Goal: Task Accomplishment & Management: Manage account settings

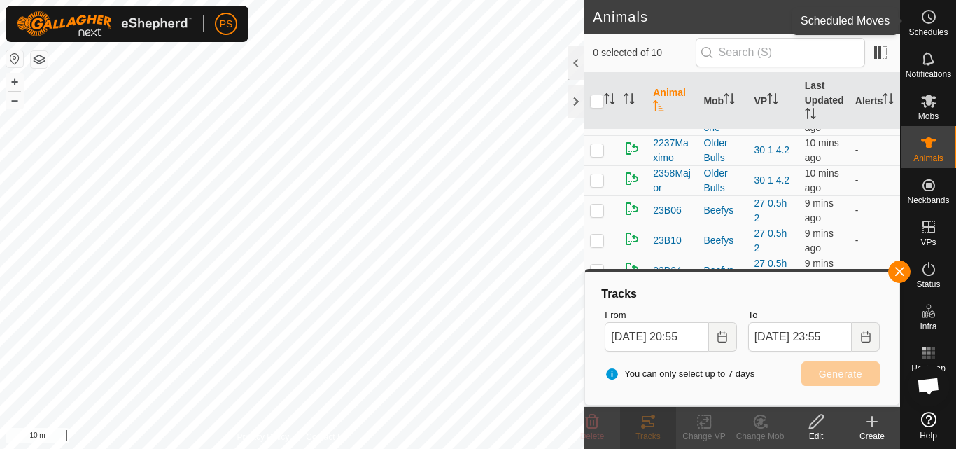
click at [929, 19] on icon at bounding box center [930, 17] width 2 height 4
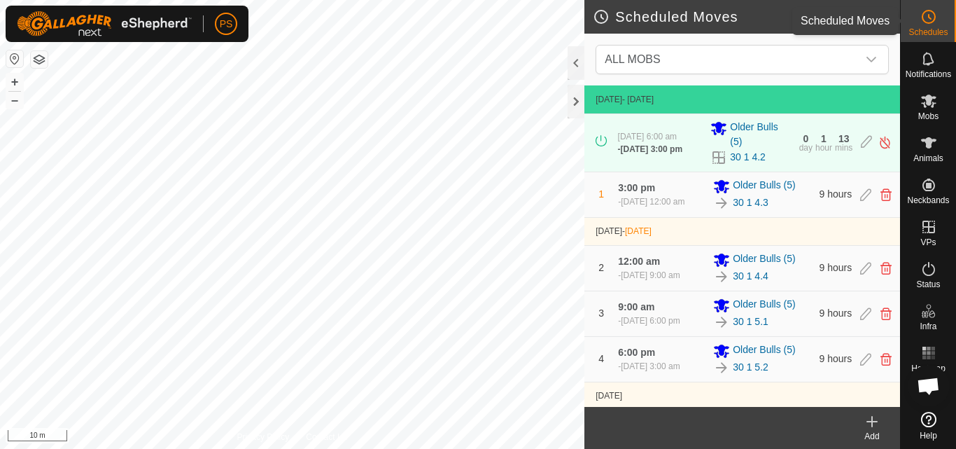
click at [927, 10] on circle at bounding box center [928, 16] width 13 height 13
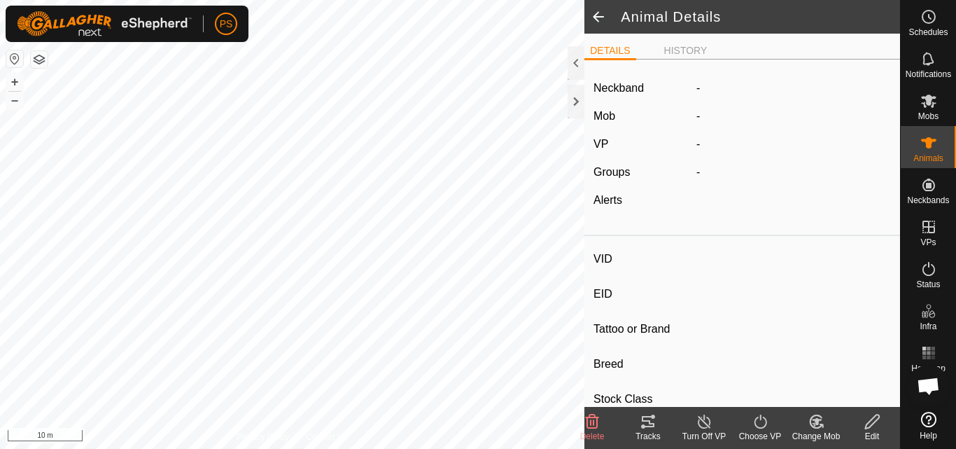
type input "2358Major"
type input "-"
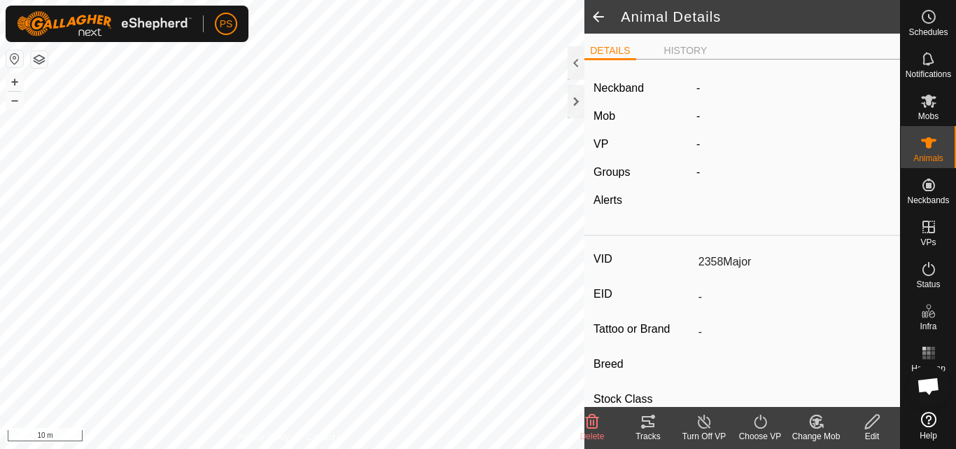
type input "0 kg"
type input "-"
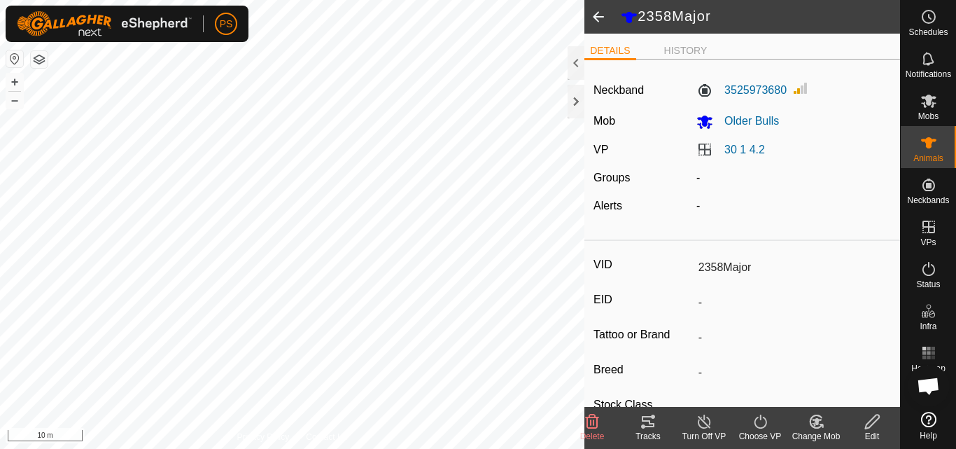
click at [650, 423] on icon at bounding box center [648, 421] width 13 height 11
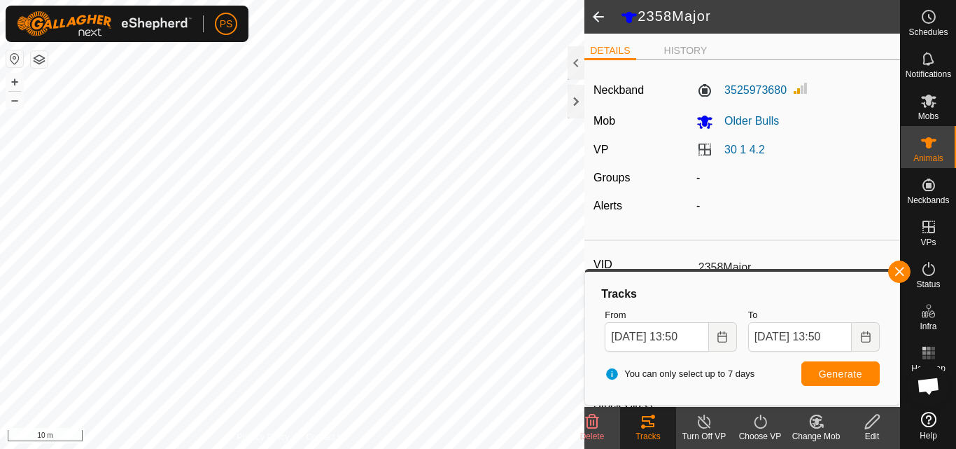
click at [599, 16] on span at bounding box center [598, 17] width 28 height 34
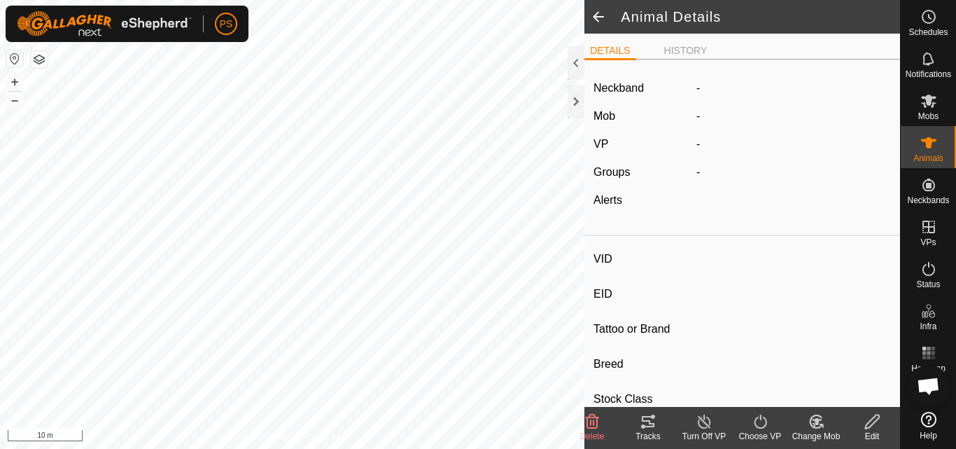
type input "2437"
type input "-"
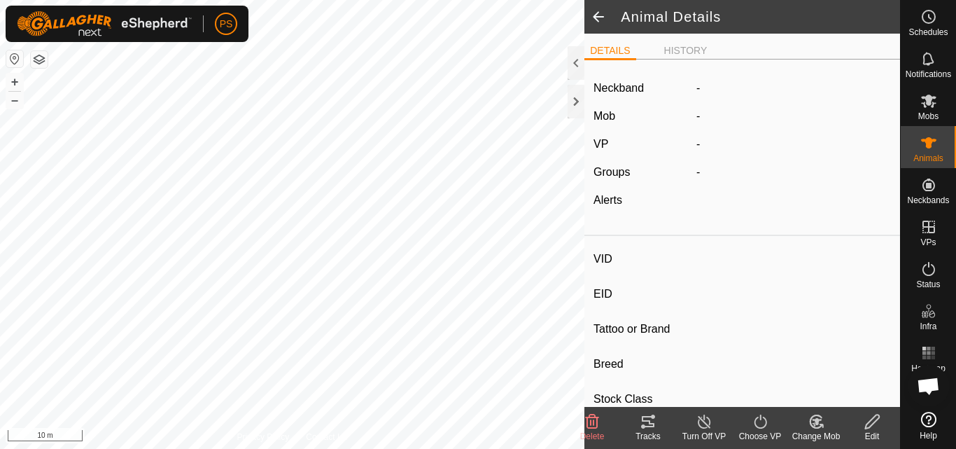
type input "0 kg"
type input "-"
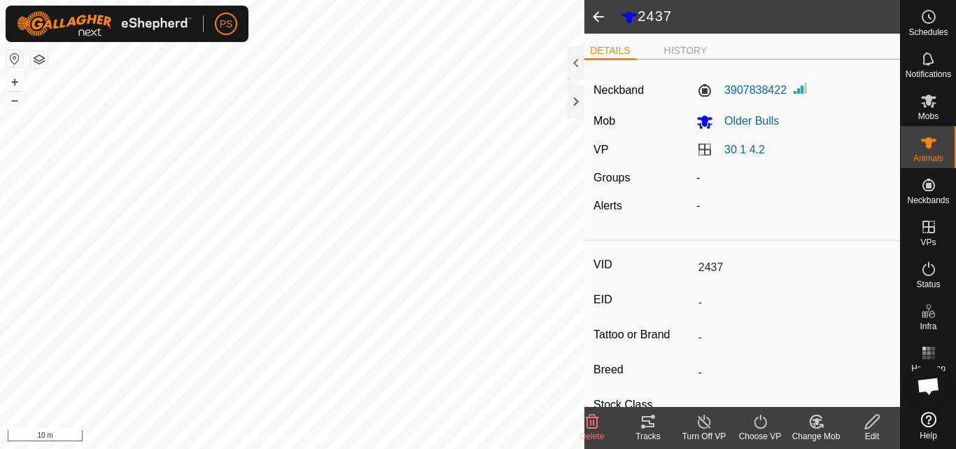
click at [646, 420] on icon at bounding box center [648, 421] width 13 height 11
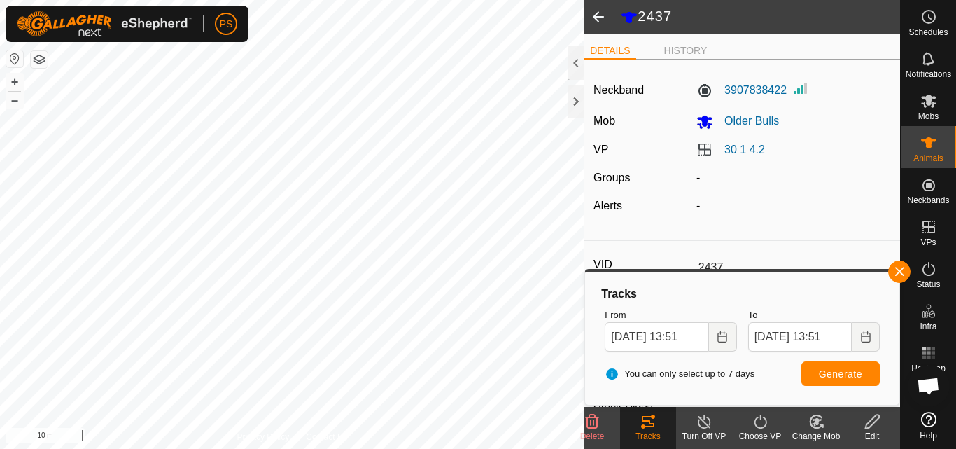
click at [600, 5] on span at bounding box center [598, 17] width 28 height 34
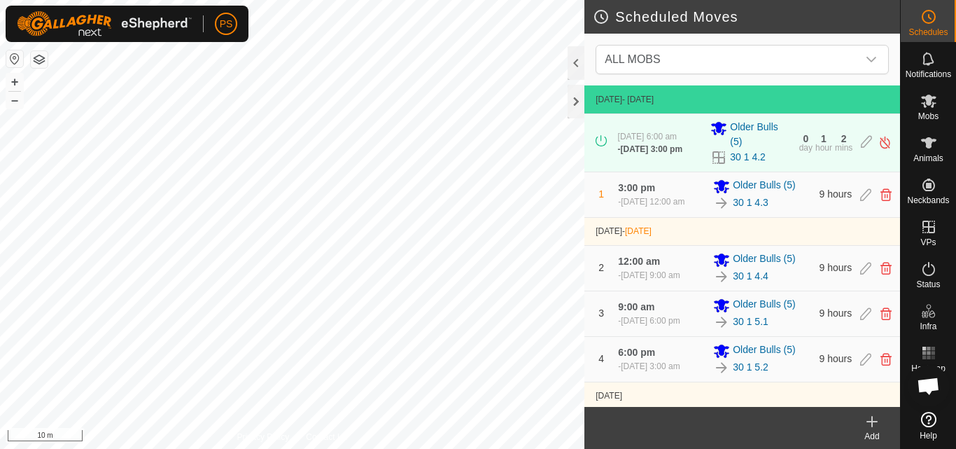
click at [600, 14] on h2 "Scheduled Moves" at bounding box center [746, 16] width 307 height 17
click at [926, 103] on icon at bounding box center [928, 100] width 15 height 13
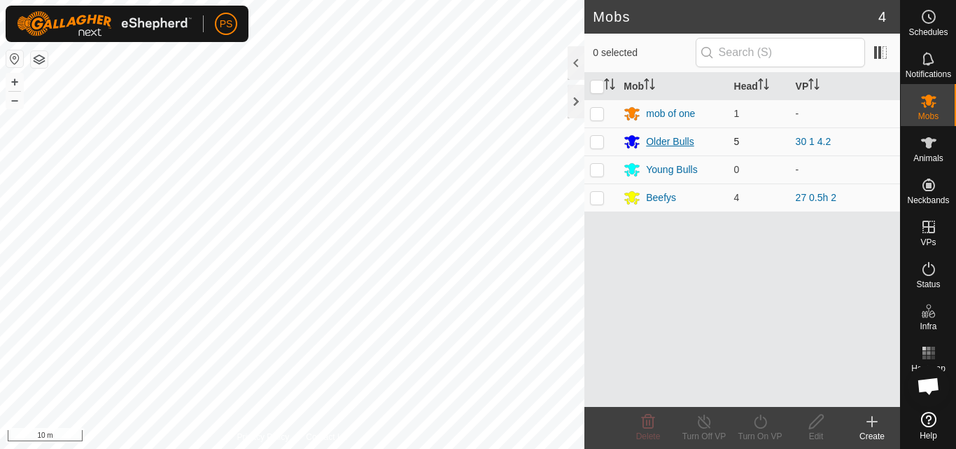
click at [674, 142] on div "Older Bulls" at bounding box center [670, 141] width 48 height 15
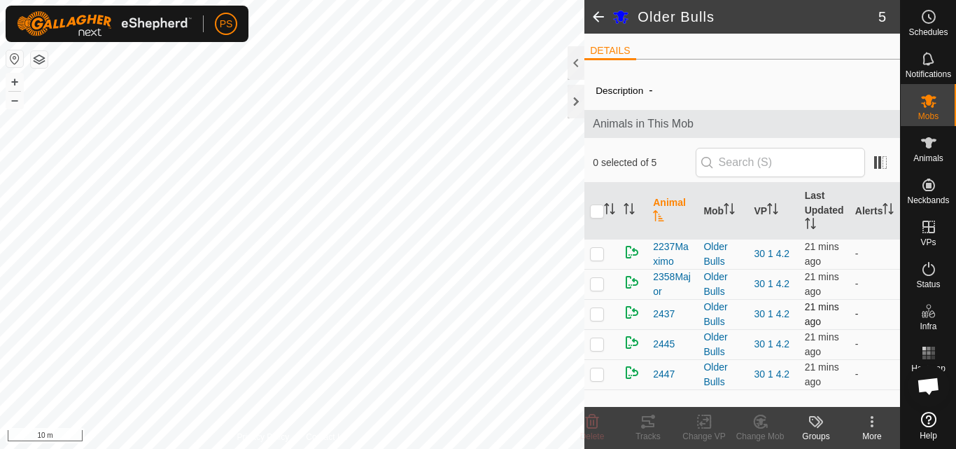
click at [593, 312] on p-checkbox at bounding box center [597, 313] width 14 height 11
checkbox input "true"
click at [649, 419] on icon at bounding box center [648, 421] width 17 height 17
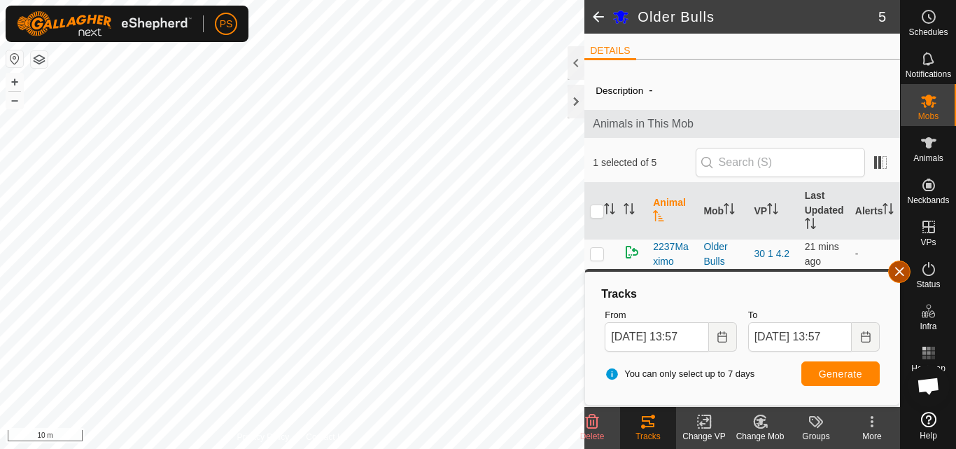
click at [897, 270] on button "button" at bounding box center [899, 271] width 22 height 22
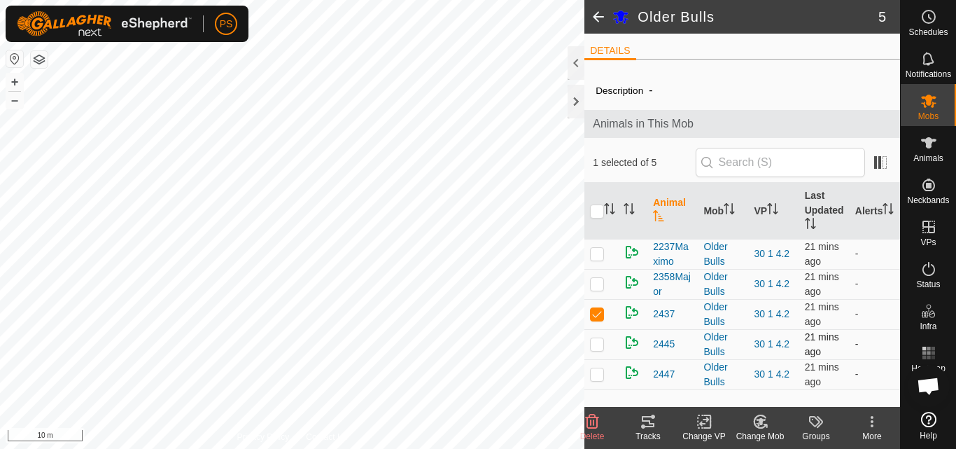
click at [600, 342] on p-checkbox at bounding box center [597, 343] width 14 height 11
checkbox input "true"
click at [600, 310] on p-checkbox at bounding box center [597, 313] width 14 height 11
checkbox input "false"
click at [651, 421] on icon at bounding box center [648, 421] width 17 height 17
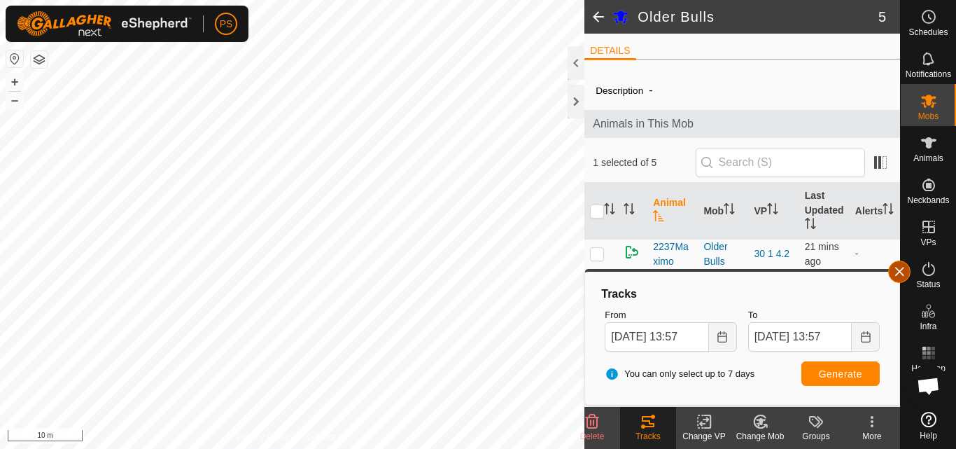
click at [900, 270] on button "button" at bounding box center [899, 271] width 22 height 22
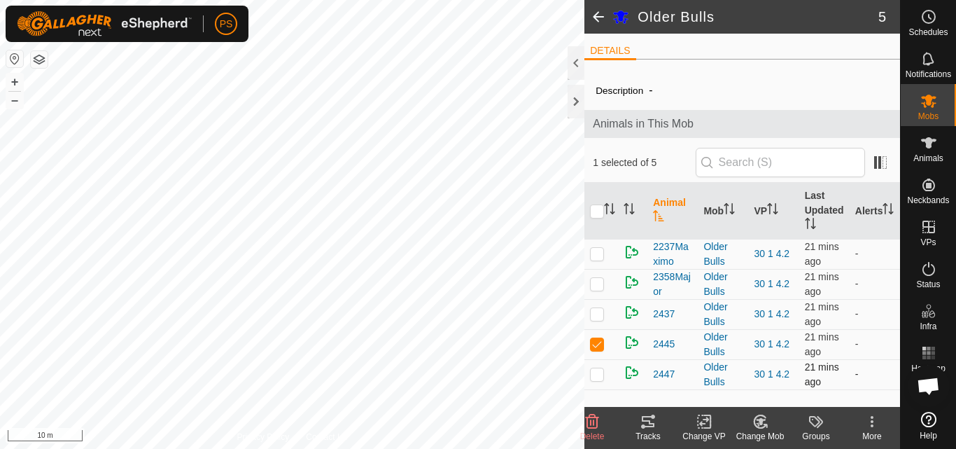
click at [595, 374] on p-checkbox at bounding box center [597, 373] width 14 height 11
checkbox input "true"
click at [595, 344] on p-checkbox at bounding box center [597, 343] width 14 height 11
checkbox input "false"
click at [642, 424] on icon at bounding box center [648, 421] width 17 height 17
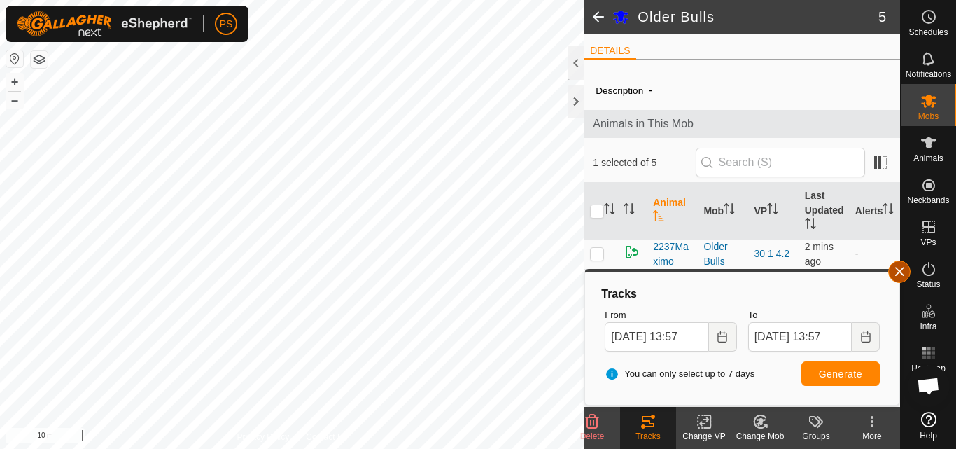
click at [901, 270] on button "button" at bounding box center [899, 271] width 22 height 22
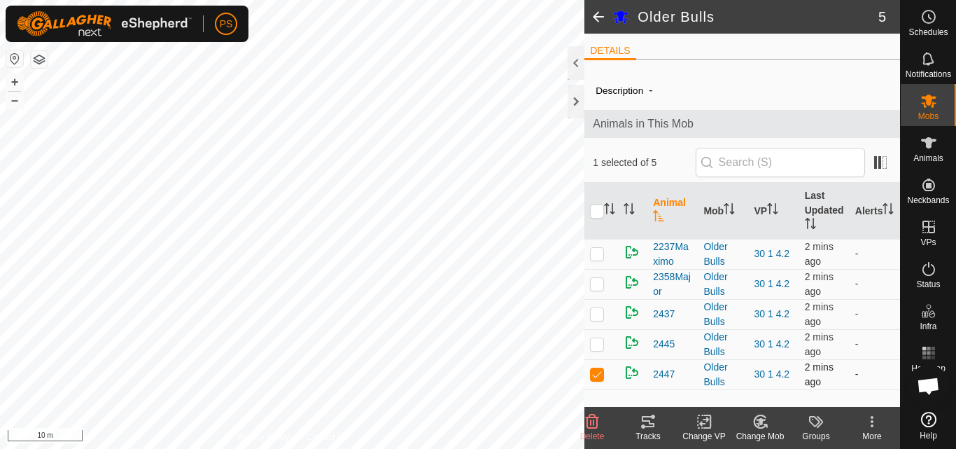
click at [596, 376] on p-checkbox at bounding box center [597, 373] width 14 height 11
checkbox input "false"
click at [931, 20] on icon at bounding box center [928, 16] width 17 height 17
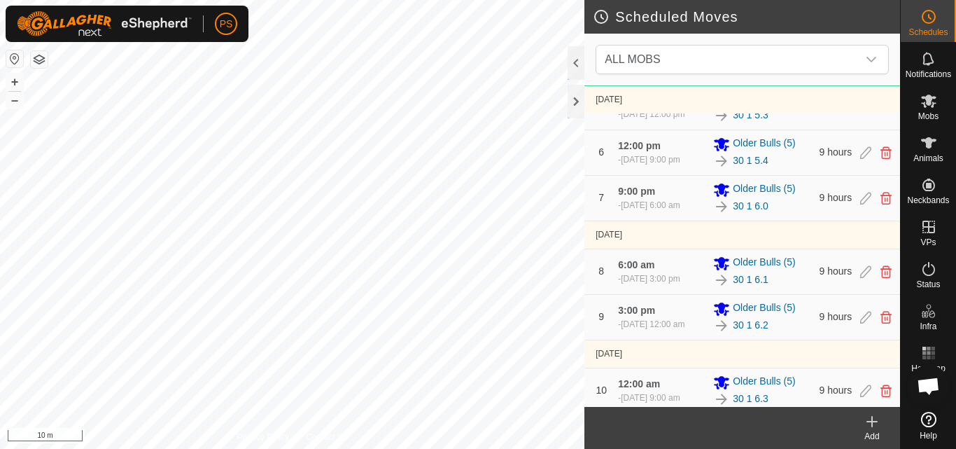
scroll to position [350, 0]
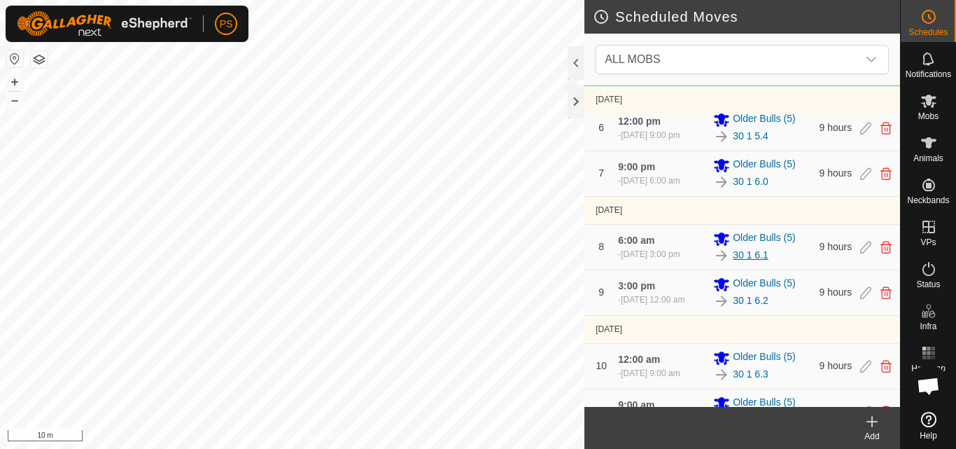
click at [754, 262] on link "30 1 6.1" at bounding box center [751, 255] width 36 height 15
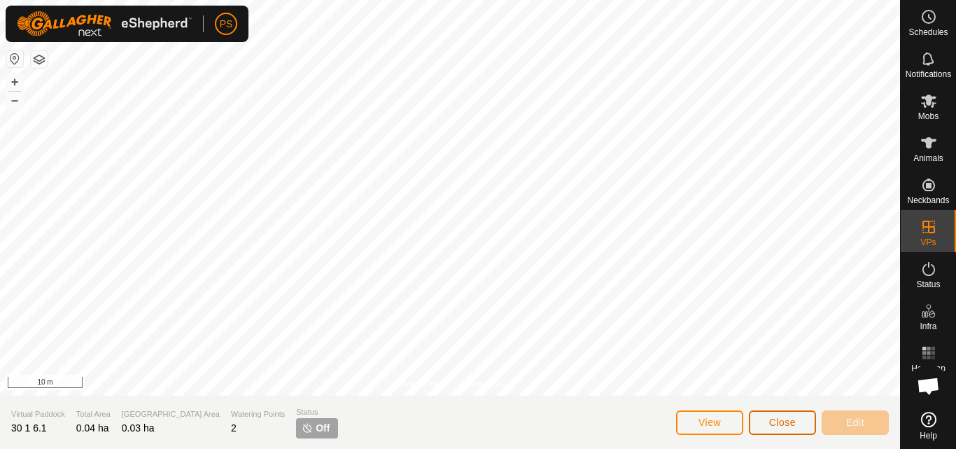
click at [788, 424] on span "Close" at bounding box center [782, 421] width 27 height 11
